Goal: Task Accomplishment & Management: Manage account settings

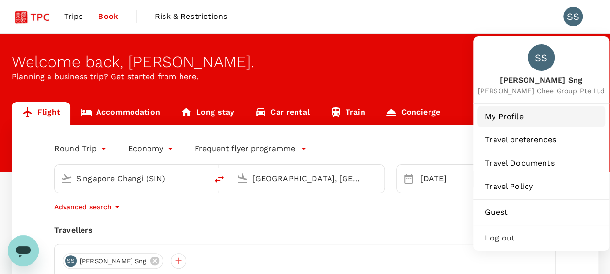
click at [510, 117] on span "My Profile" at bounding box center [541, 117] width 113 height 12
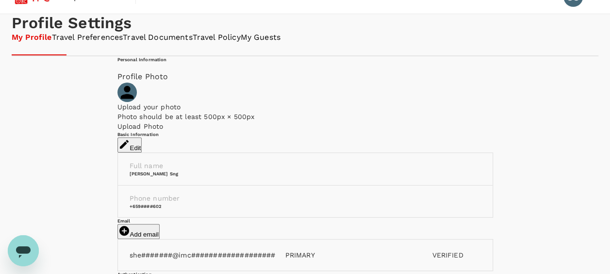
scroll to position [10, 0]
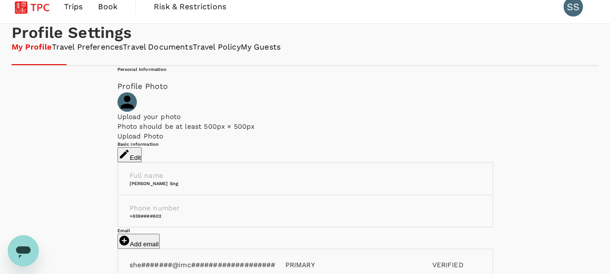
click at [111, 53] on link "Travel Preferences" at bounding box center [87, 47] width 71 height 11
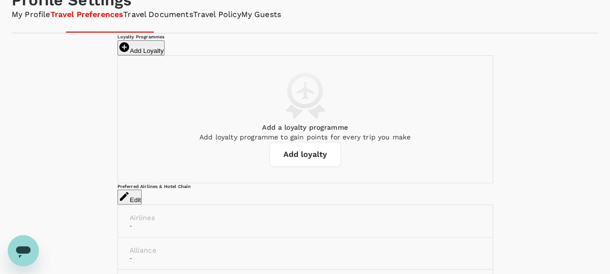
scroll to position [41, 0]
click at [193, 21] on link "Travel Documents" at bounding box center [157, 15] width 69 height 11
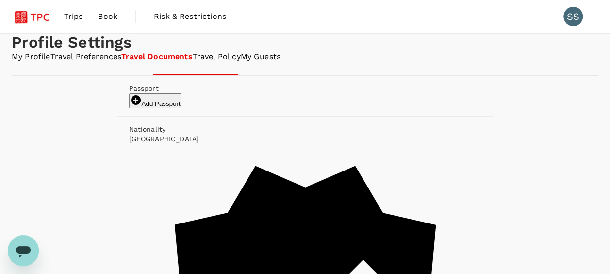
click at [241, 63] on link "Travel Policy" at bounding box center [217, 56] width 48 height 11
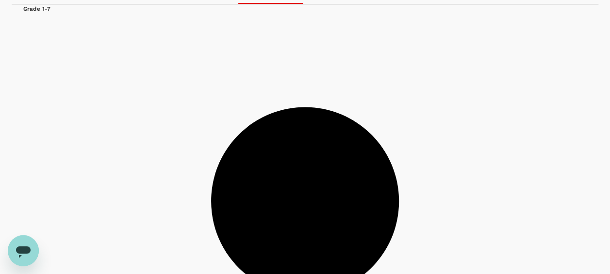
scroll to position [49, 0]
